Goal: Transaction & Acquisition: Purchase product/service

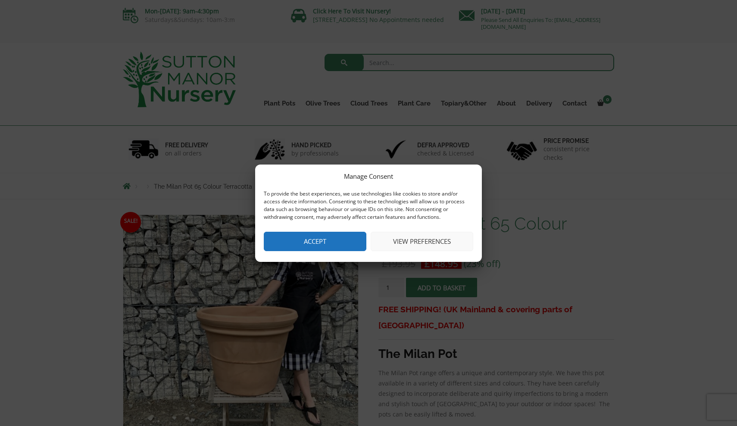
click at [327, 243] on button "Accept" at bounding box center [315, 241] width 103 height 19
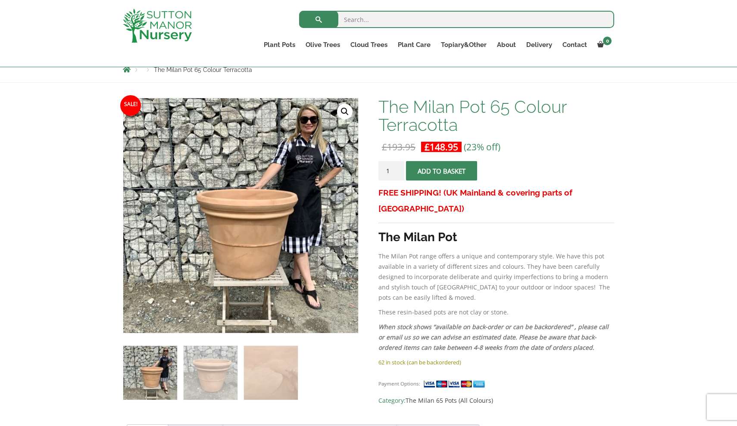
scroll to position [81, 0]
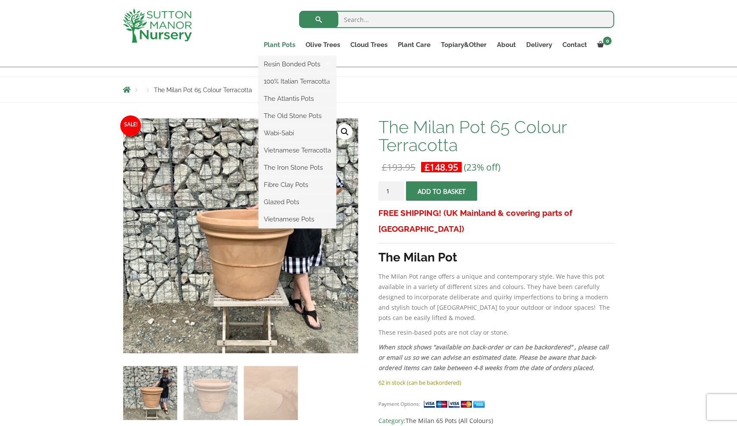
click at [285, 46] on link "Plant Pots" at bounding box center [280, 45] width 42 height 12
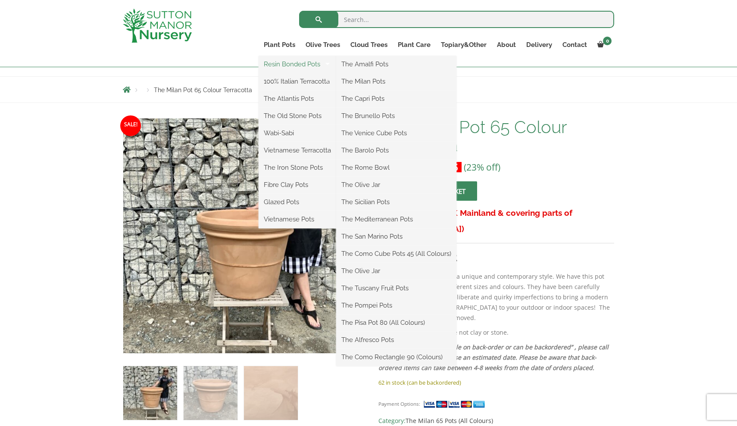
click at [288, 60] on link "Resin Bonded Pots" at bounding box center [298, 64] width 78 height 13
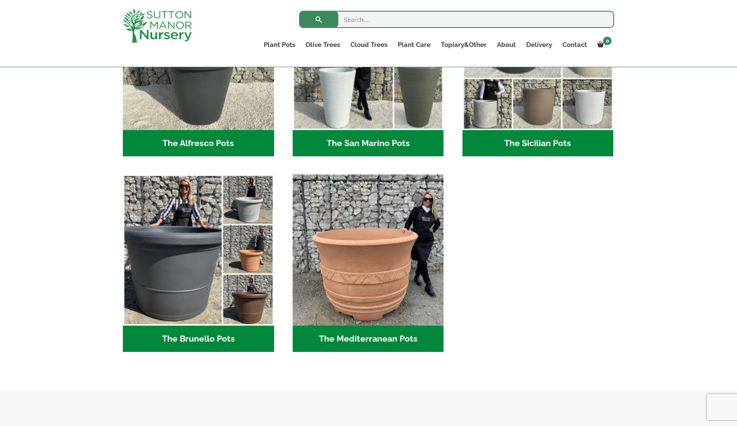
scroll to position [1108, 0]
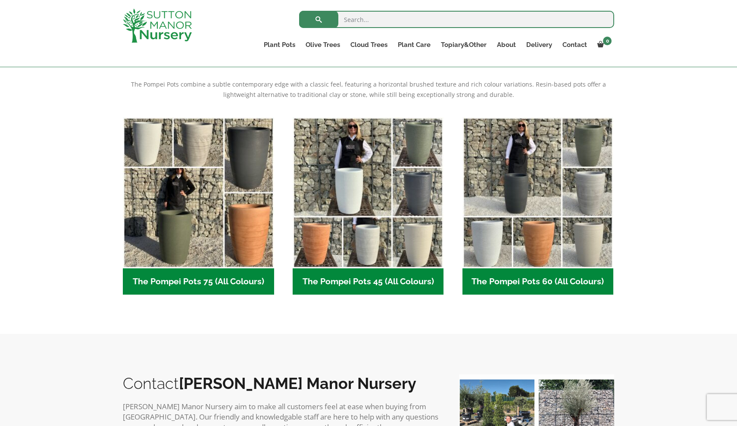
scroll to position [173, 0]
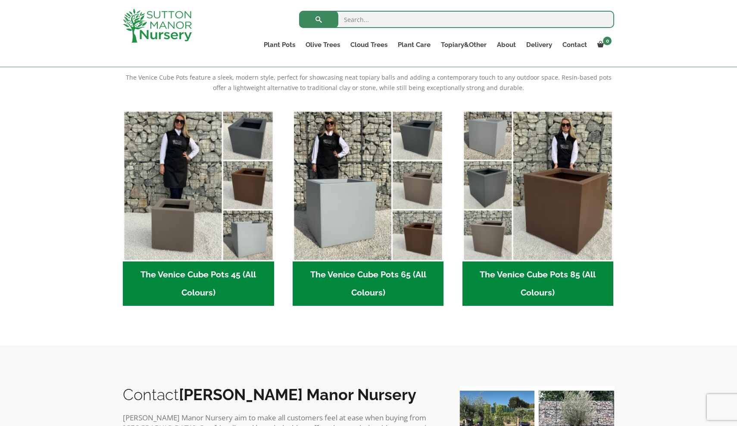
scroll to position [168, 0]
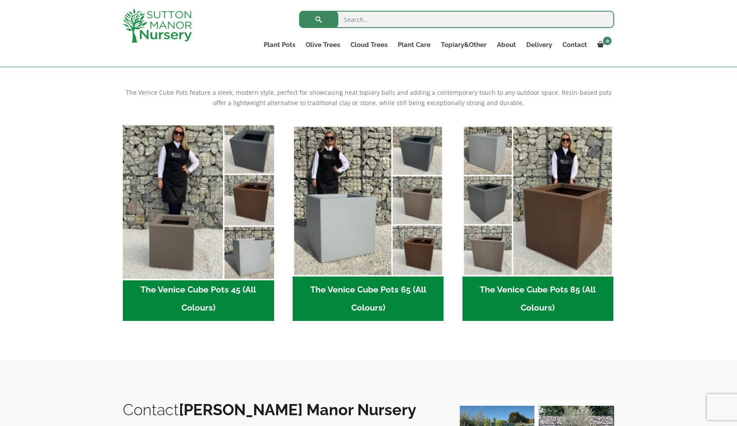
click at [199, 241] on img "Visit product category The Venice Cube Pots 45 (All Colours)" at bounding box center [198, 201] width 159 height 159
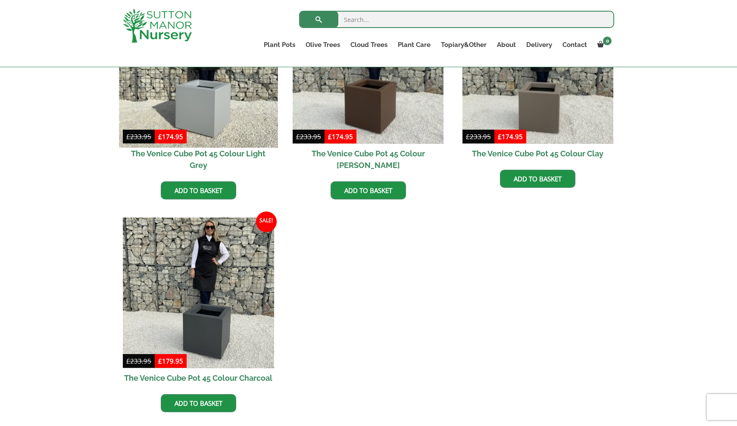
scroll to position [351, 0]
